Goal: Find specific page/section: Find specific page/section

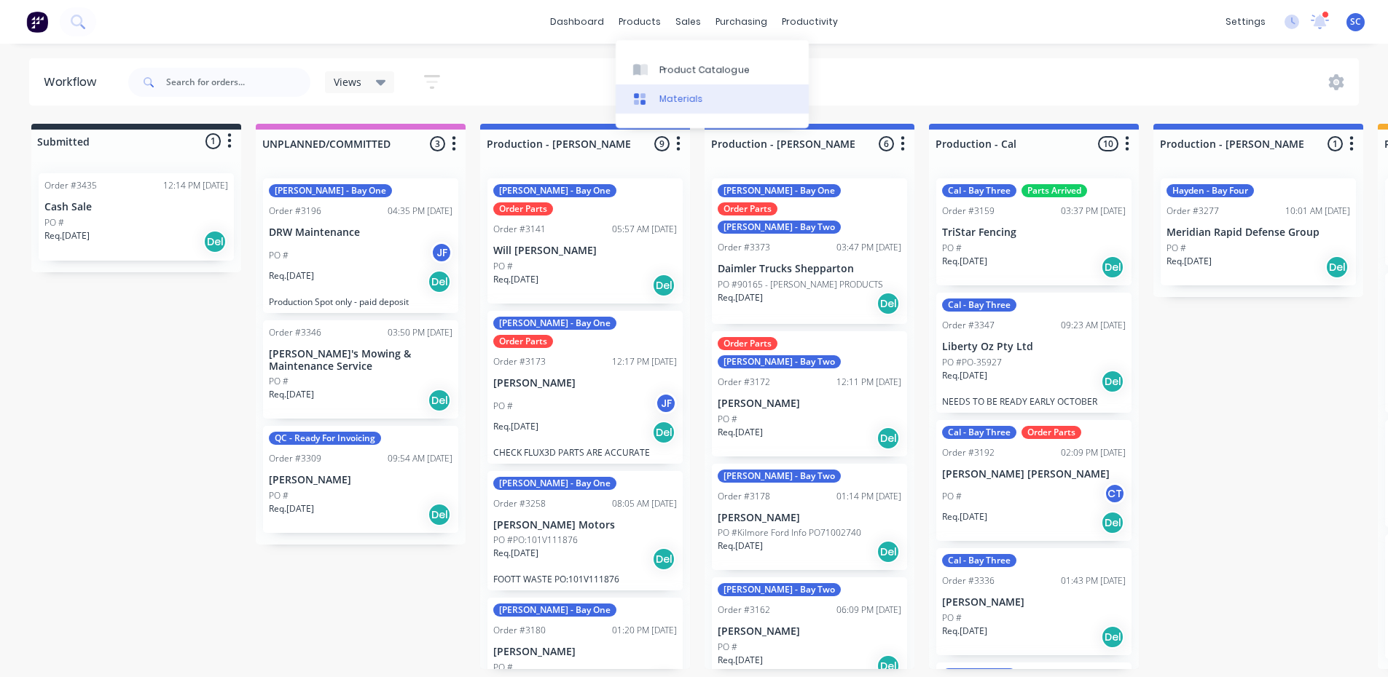
drag, startPoint x: 670, startPoint y: 72, endPoint x: 678, endPoint y: 94, distance: 23.3
click at [670, 72] on div "Product Catalogue" at bounding box center [704, 69] width 90 height 13
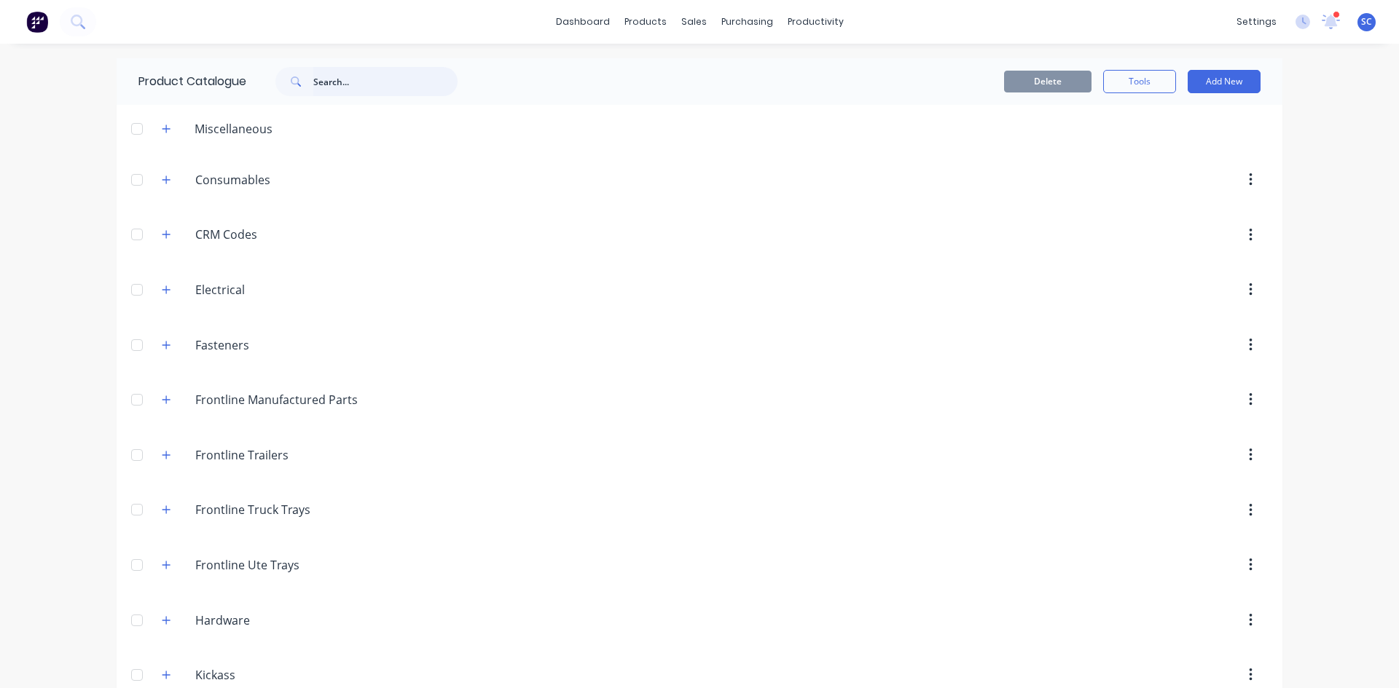
click at [334, 87] on input "text" at bounding box center [385, 81] width 144 height 29
type input "hub"
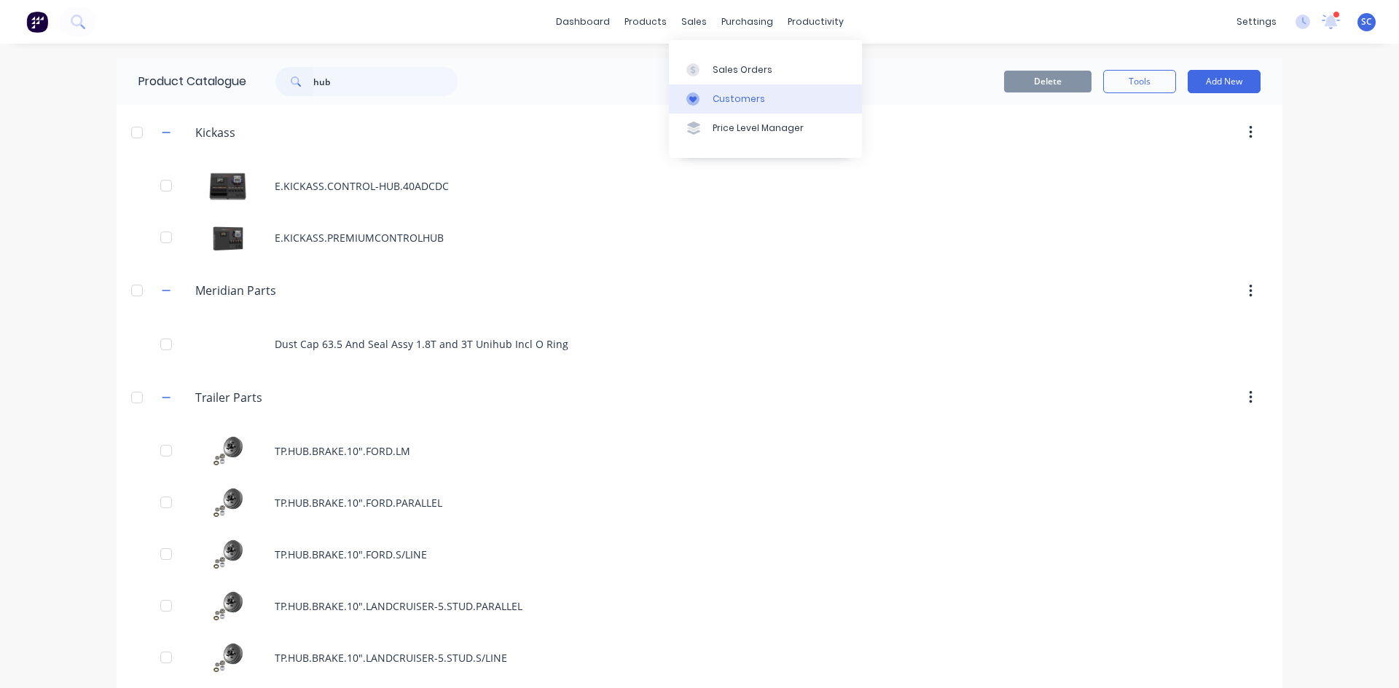
click at [734, 99] on div "Customers" at bounding box center [738, 99] width 52 height 13
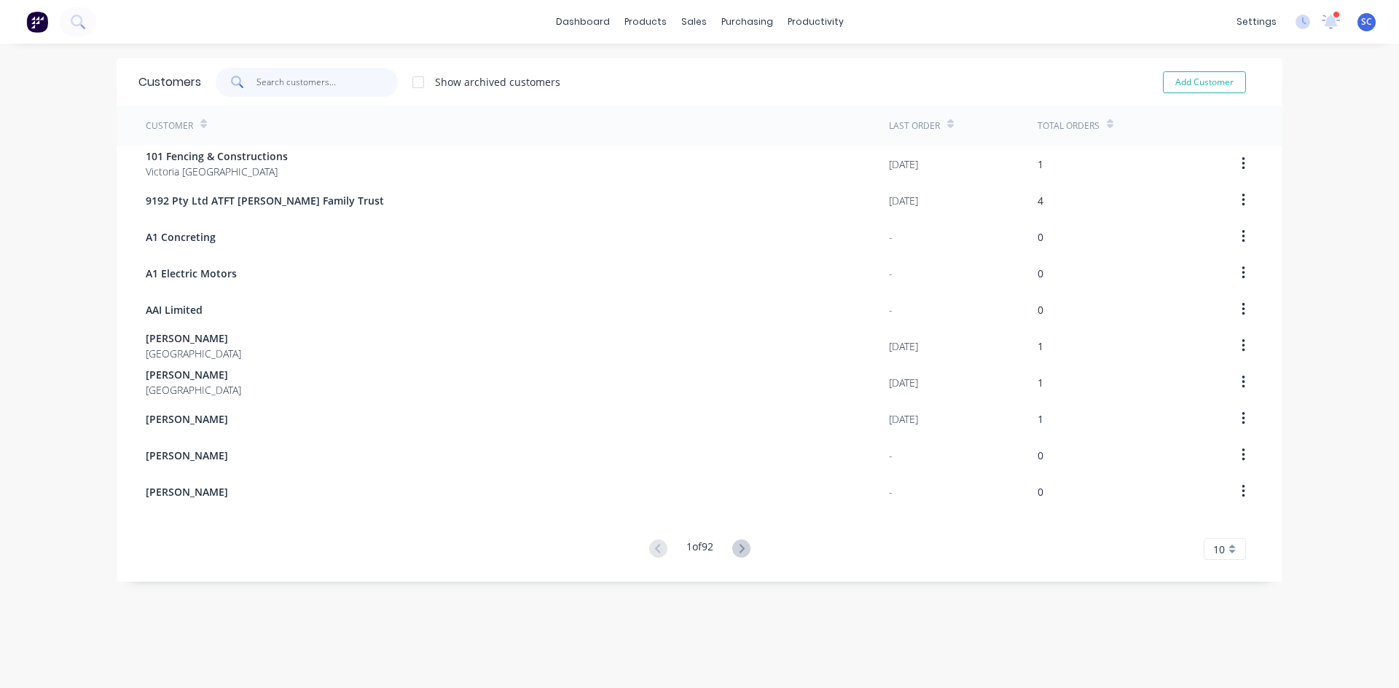
click at [321, 77] on input "text" at bounding box center [327, 82] width 142 height 29
type input "[PERSON_NAME]"
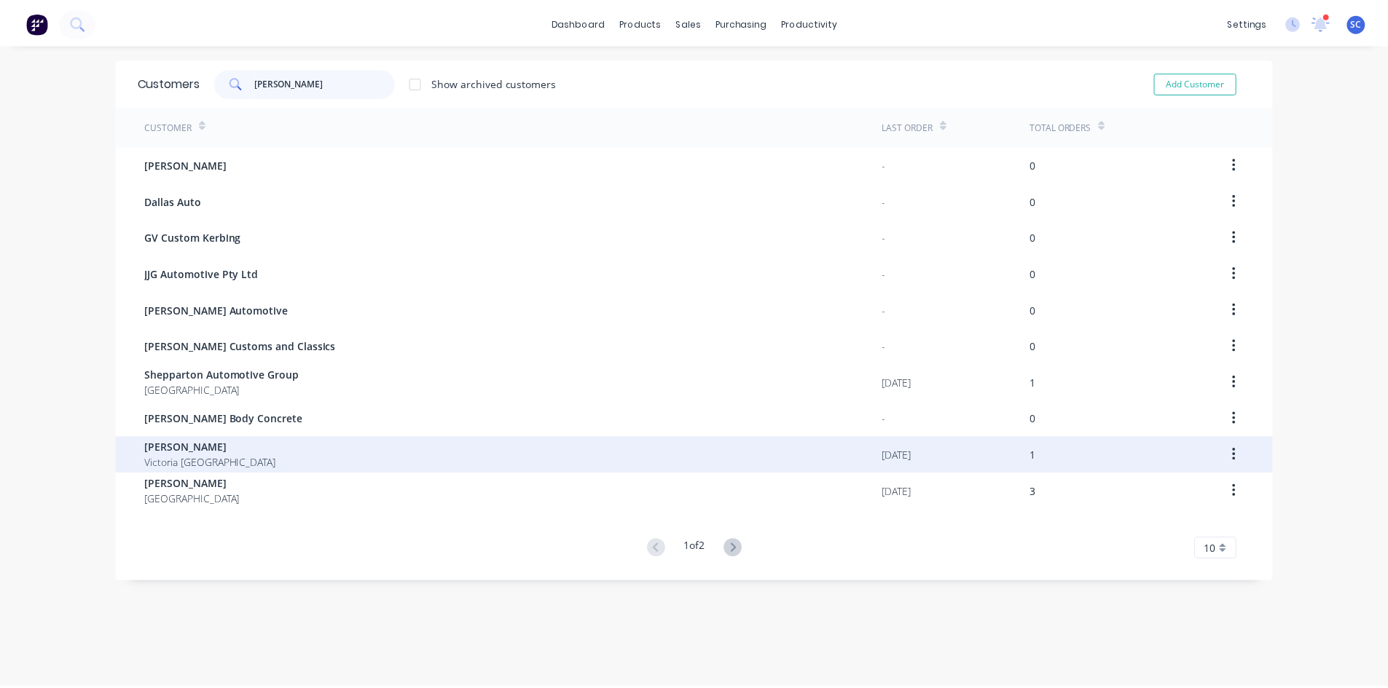
scroll to position [29, 0]
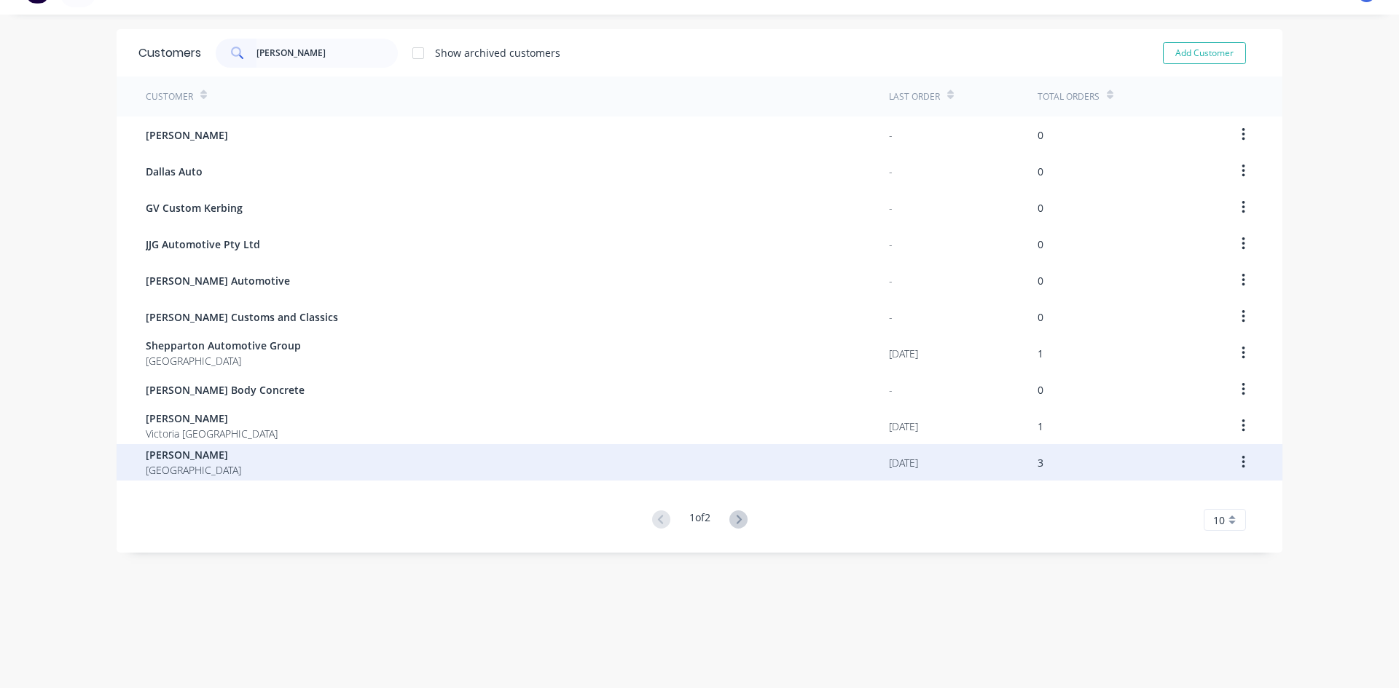
click at [224, 466] on div "[PERSON_NAME] Australia" at bounding box center [517, 462] width 743 height 36
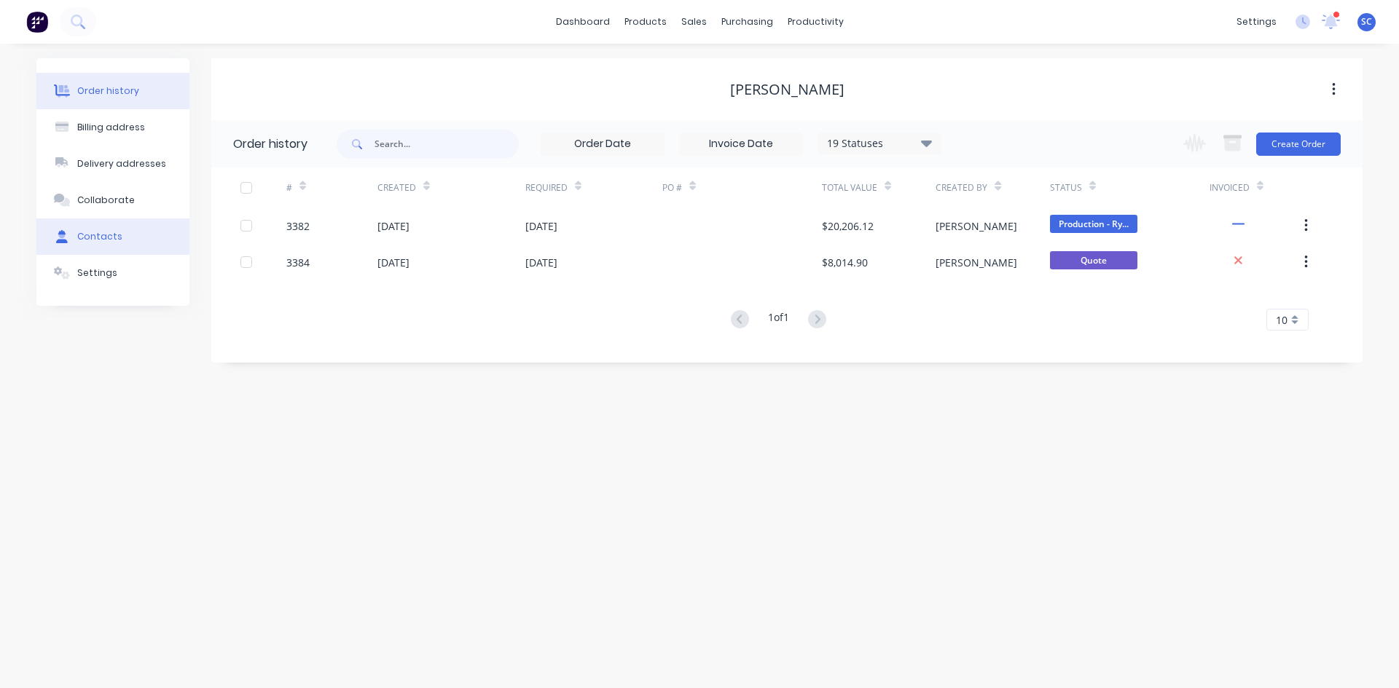
click at [95, 237] on div "Contacts" at bounding box center [99, 236] width 45 height 13
select select "AU"
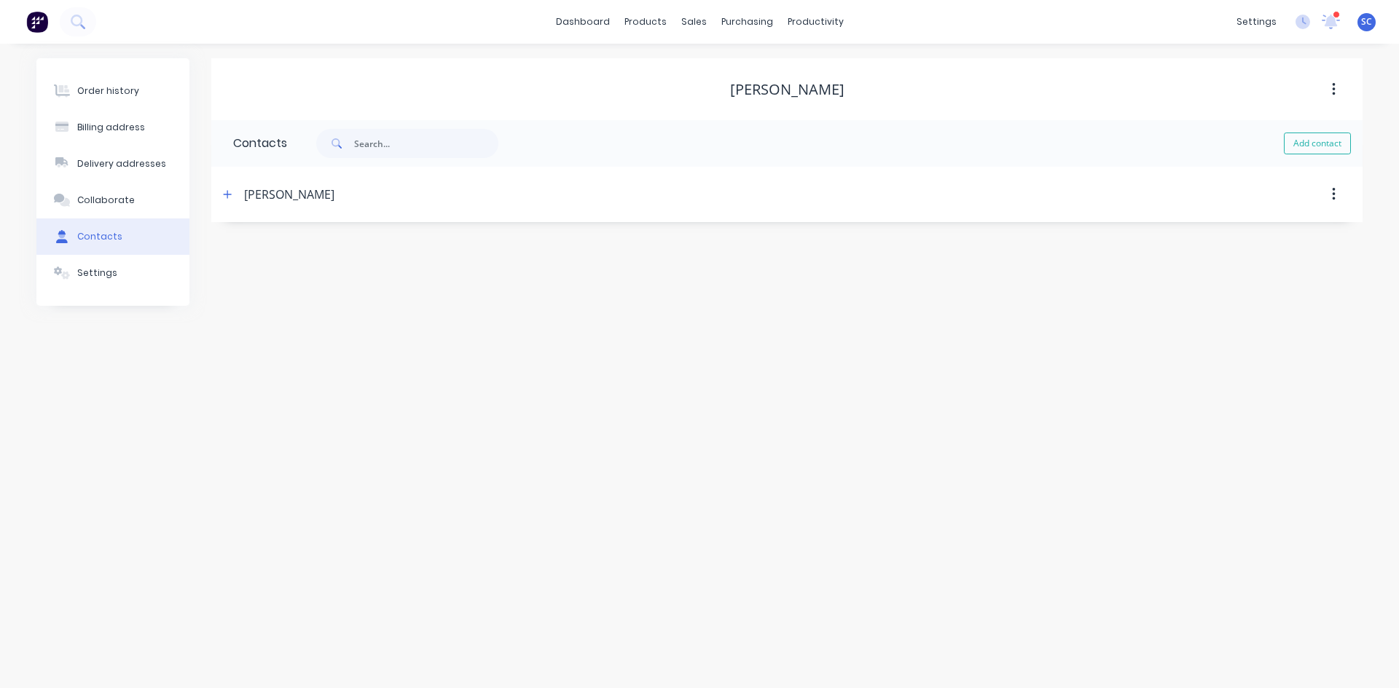
drag, startPoint x: 229, startPoint y: 197, endPoint x: 471, endPoint y: 236, distance: 244.3
click at [229, 196] on icon "button" at bounding box center [227, 194] width 9 height 10
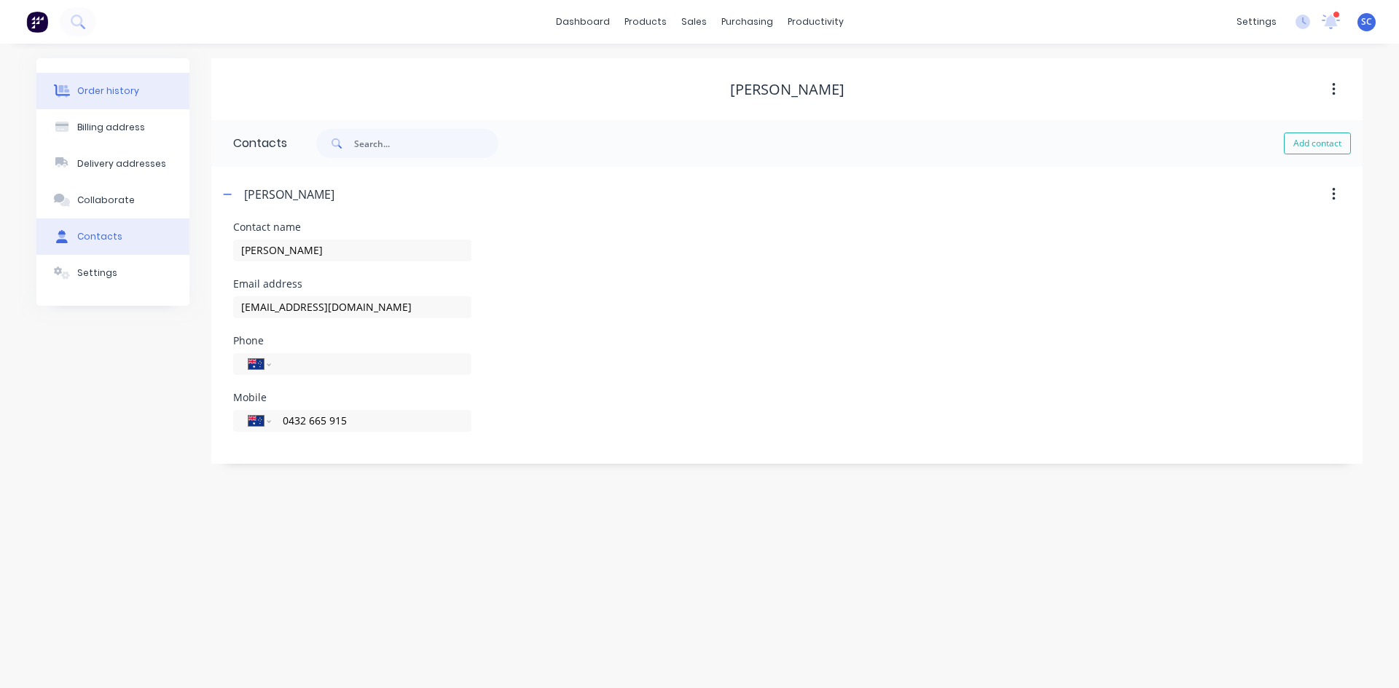
click at [117, 97] on div "Order history" at bounding box center [108, 90] width 62 height 13
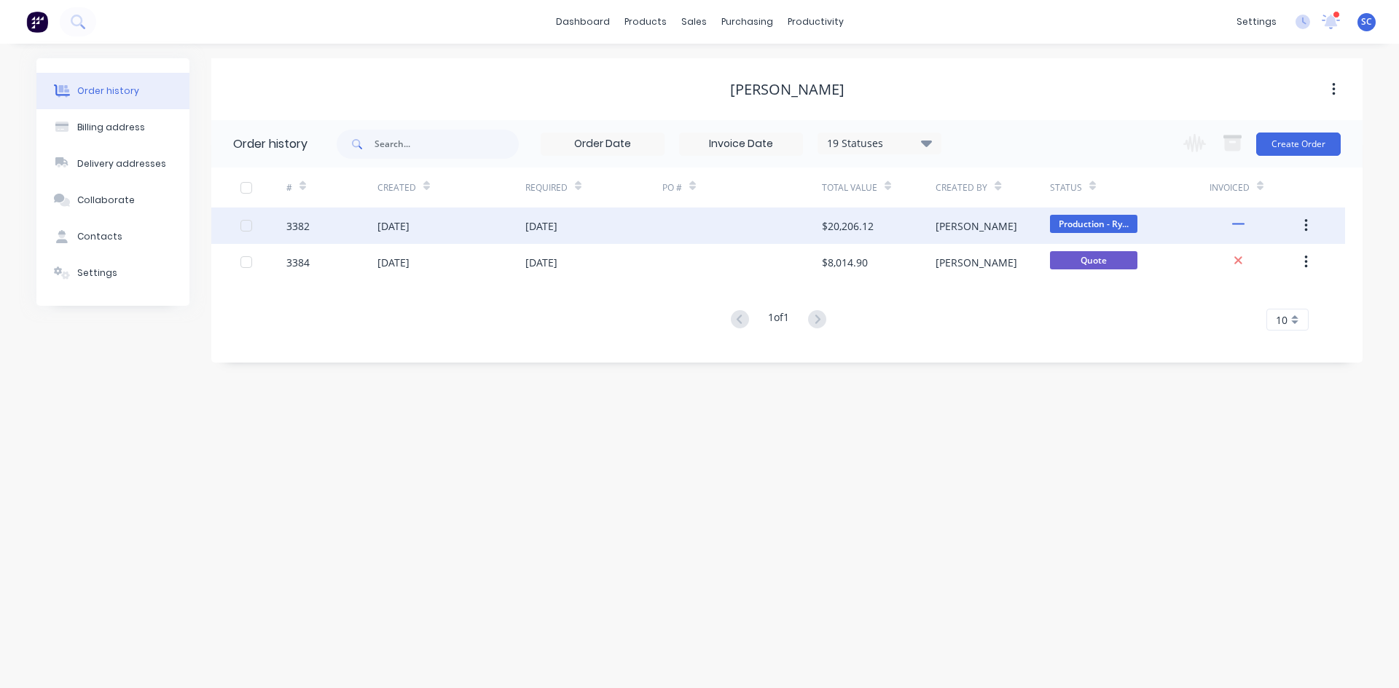
click at [772, 228] on div at bounding box center [742, 226] width 160 height 36
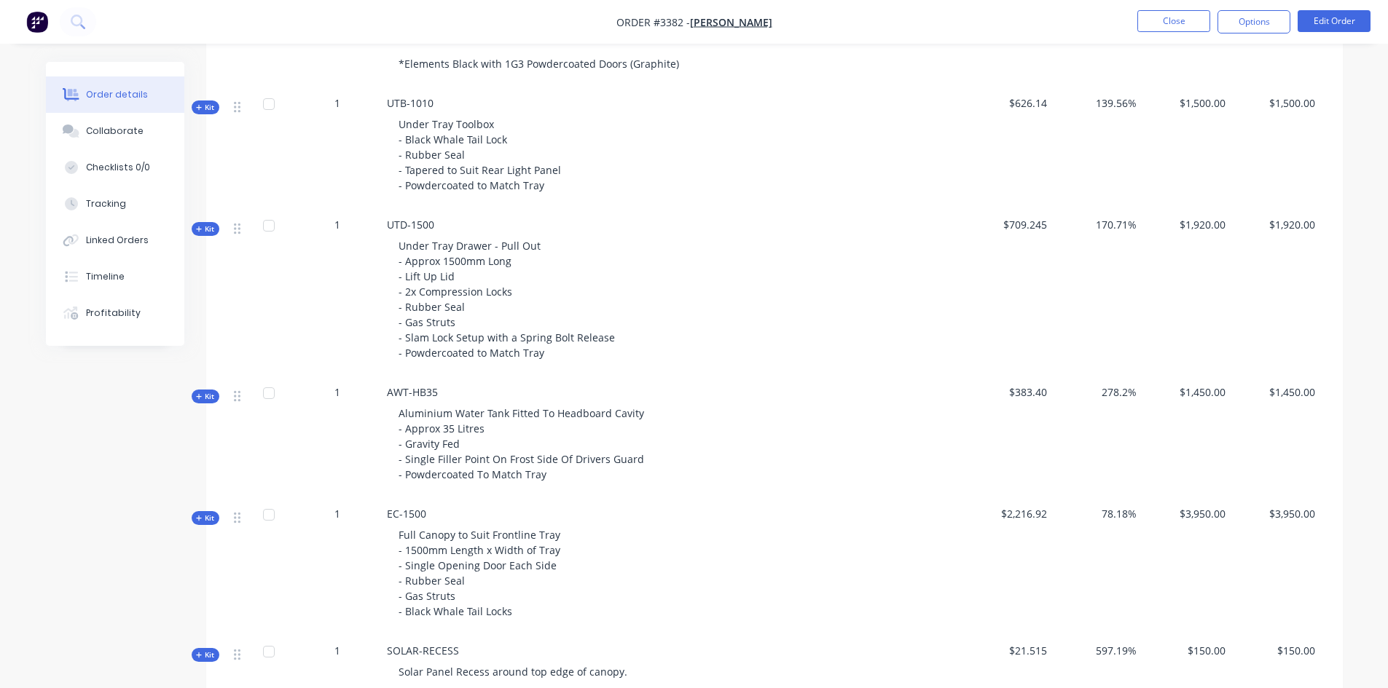
scroll to position [874, 0]
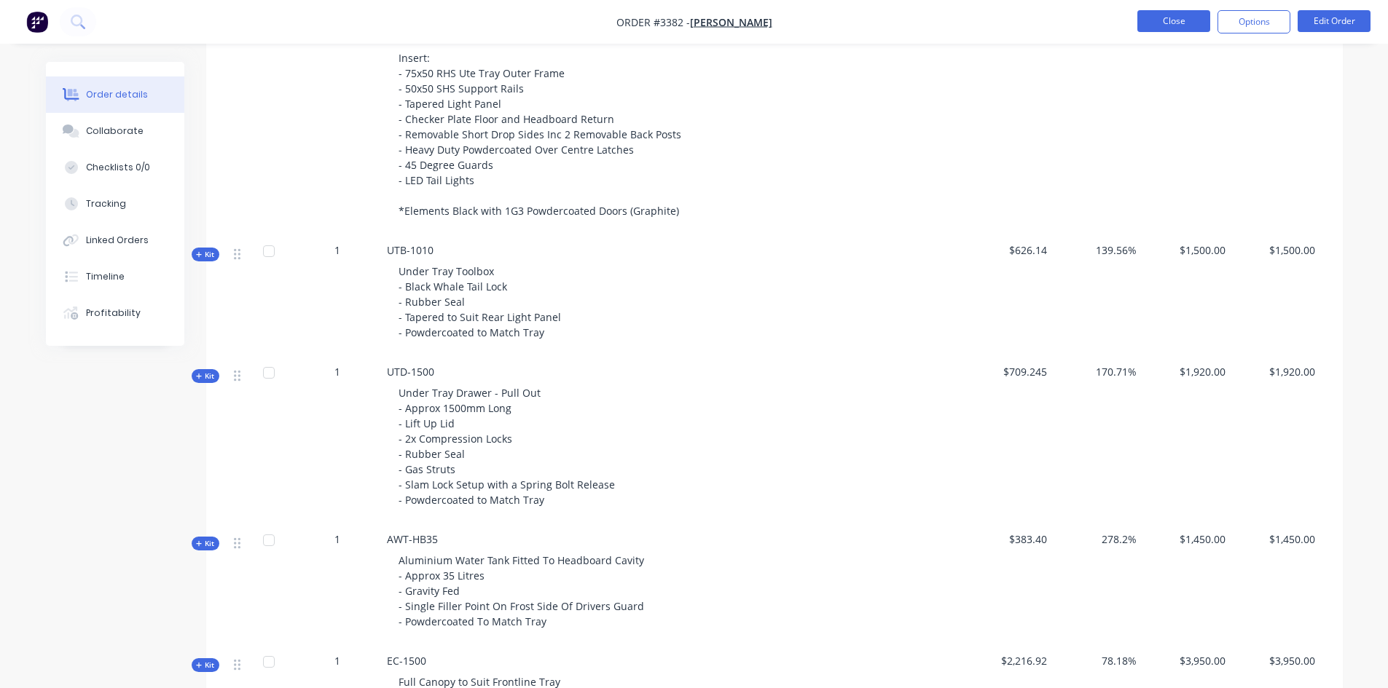
click at [1152, 25] on button "Close" at bounding box center [1173, 21] width 73 height 22
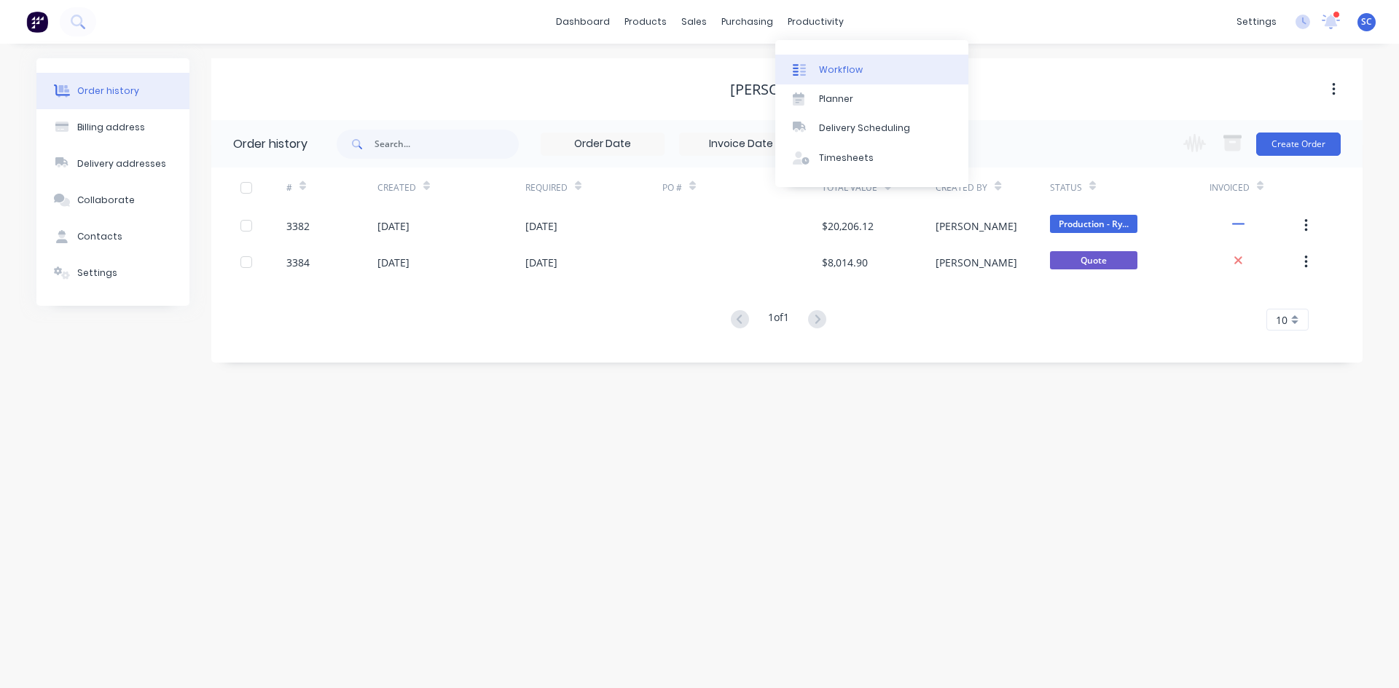
click at [823, 70] on div "Workflow" at bounding box center [841, 69] width 44 height 13
